Goal: Task Accomplishment & Management: Complete application form

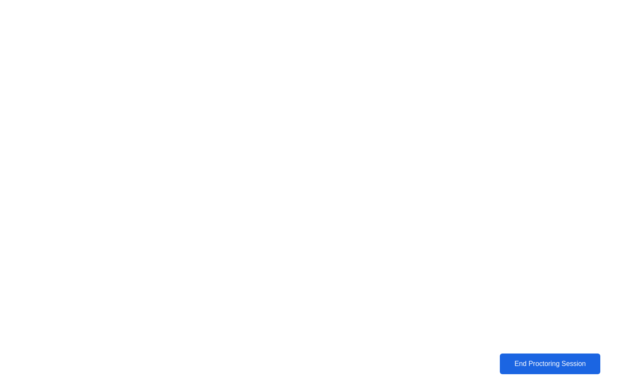
click at [533, 369] on button "End Proctoring Session" at bounding box center [550, 363] width 103 height 21
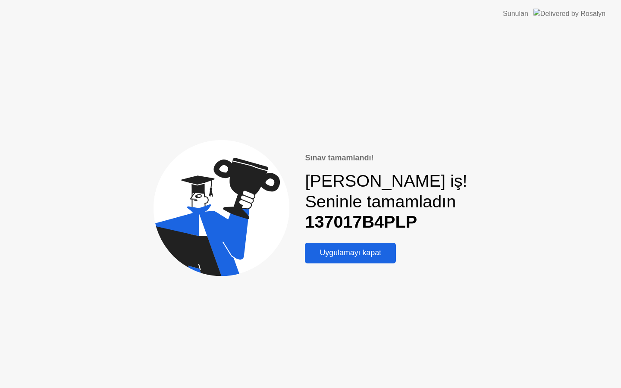
click at [358, 257] on div "Uygulamayı kapat" at bounding box center [351, 252] width 86 height 9
